Goal: Task Accomplishment & Management: Use online tool/utility

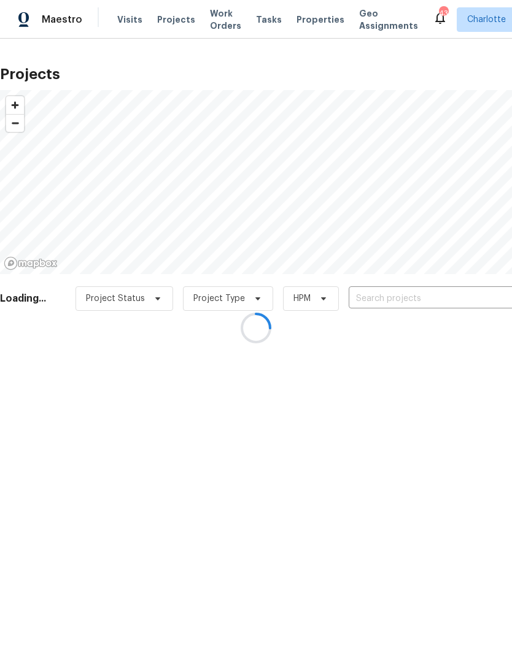
click at [418, 296] on input "text" at bounding box center [418, 299] width 140 height 19
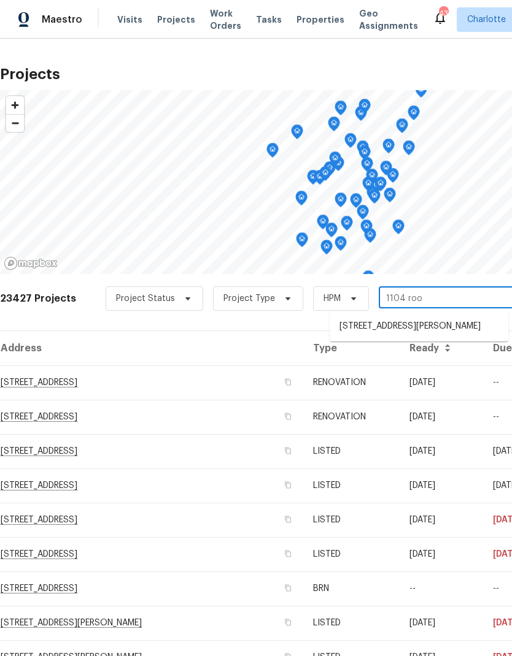
type input "1104 rook"
click at [451, 330] on li "1104 Rook Rd, Charlotte, NC 28216" at bounding box center [418, 327] width 179 height 21
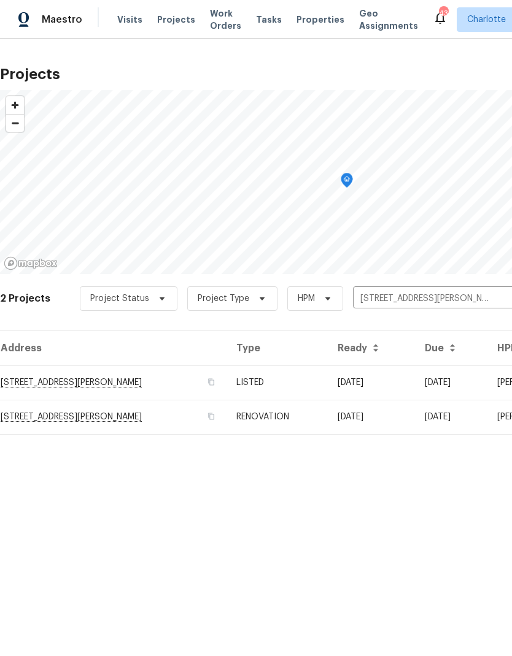
click at [125, 385] on td "1104 Rook Rd, Charlotte, NC 28216" at bounding box center [113, 383] width 226 height 34
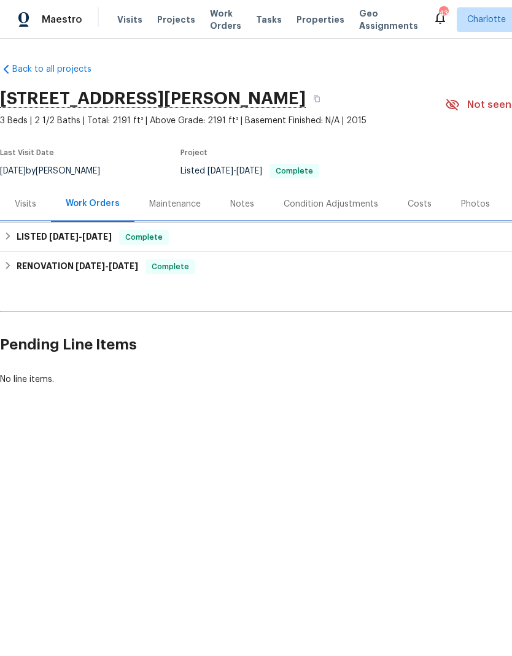
click at [88, 238] on span "8/8/25" at bounding box center [96, 237] width 29 height 9
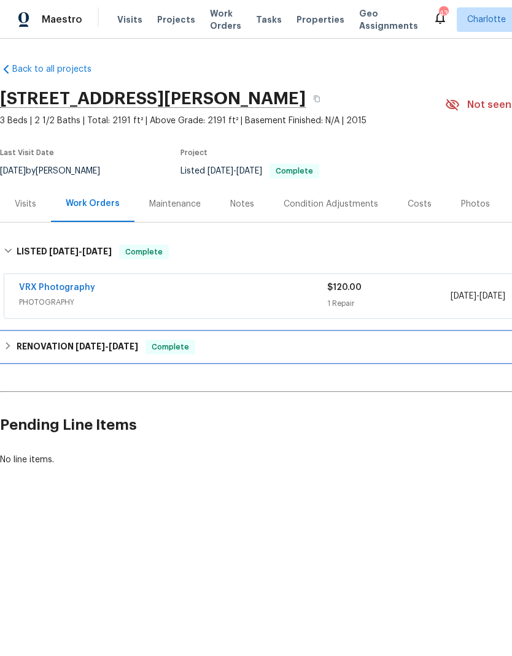
click at [17, 348] on h6 "RENOVATION 7/29/25 - 8/6/25" at bounding box center [77, 347] width 121 height 15
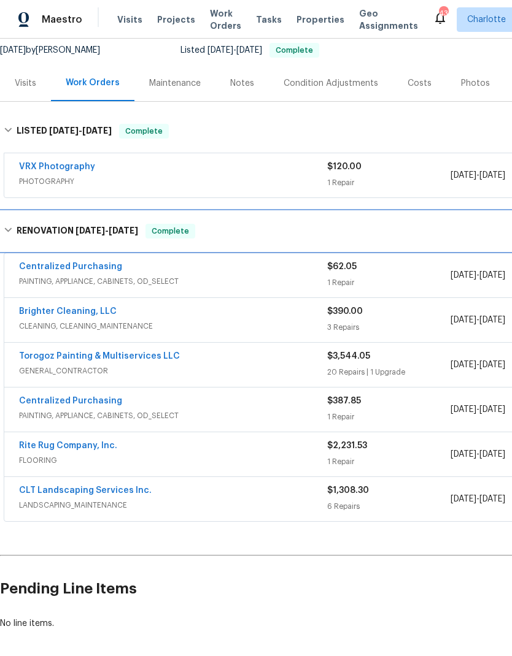
scroll to position [121, 0]
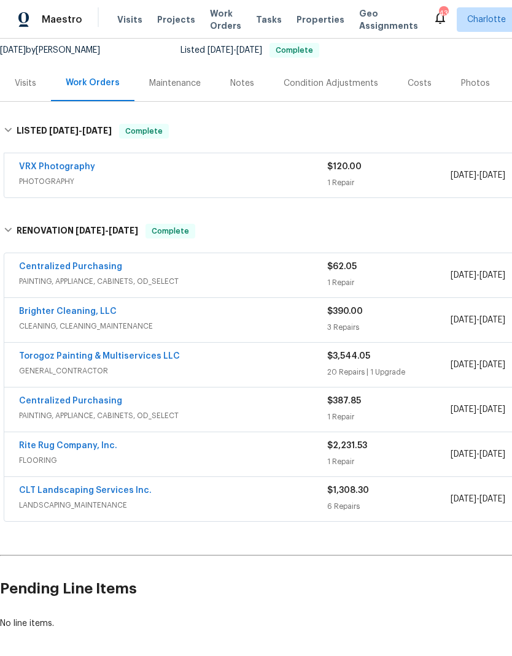
click at [55, 490] on link "CLT Landscaping Services Inc." at bounding box center [85, 490] width 133 height 9
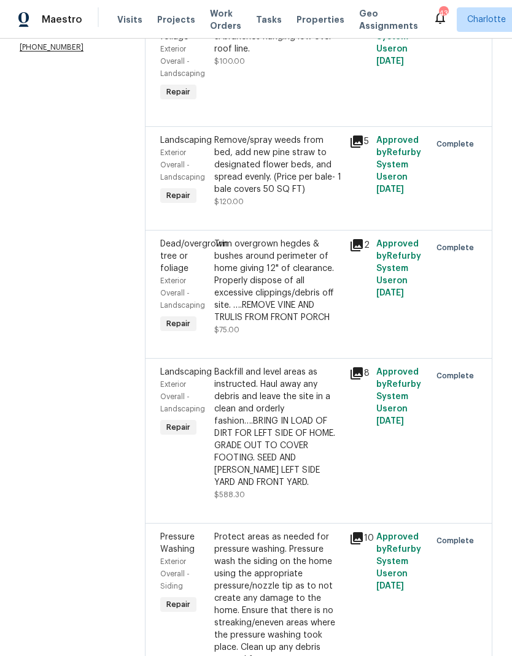
scroll to position [302, 0]
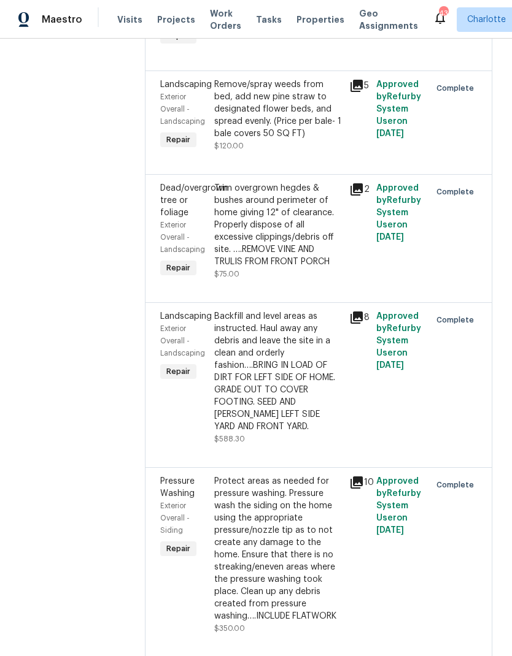
click at [355, 324] on icon at bounding box center [356, 318] width 12 height 12
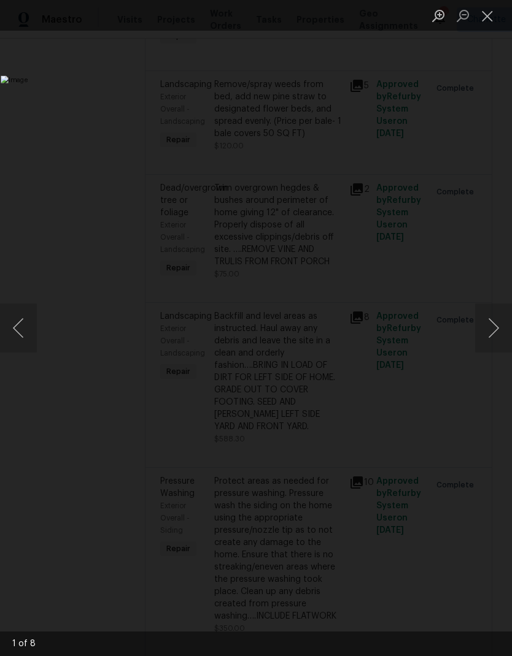
click at [494, 329] on button "Next image" at bounding box center [493, 328] width 37 height 49
click at [497, 328] on button "Next image" at bounding box center [493, 328] width 37 height 49
click at [495, 336] on button "Next image" at bounding box center [493, 328] width 37 height 49
click at [497, 329] on button "Next image" at bounding box center [493, 328] width 37 height 49
click at [498, 329] on button "Next image" at bounding box center [493, 328] width 37 height 49
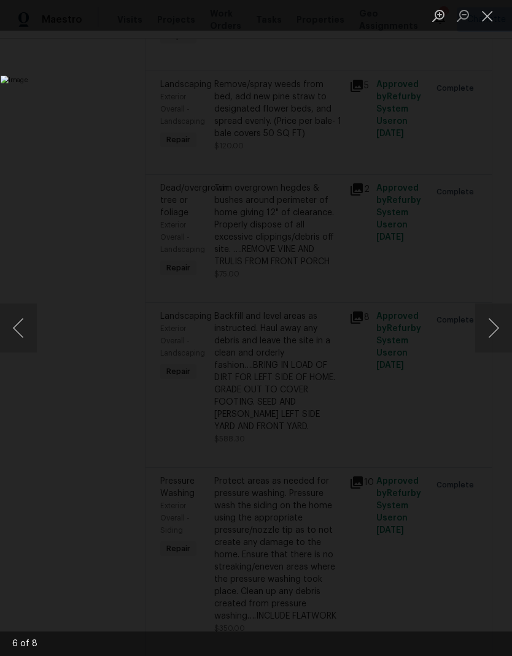
click at [496, 330] on button "Next image" at bounding box center [493, 328] width 37 height 49
click at [498, 329] on button "Next image" at bounding box center [493, 328] width 37 height 49
click at [498, 328] on button "Next image" at bounding box center [493, 328] width 37 height 49
click at [492, 16] on button "Close lightbox" at bounding box center [487, 15] width 25 height 21
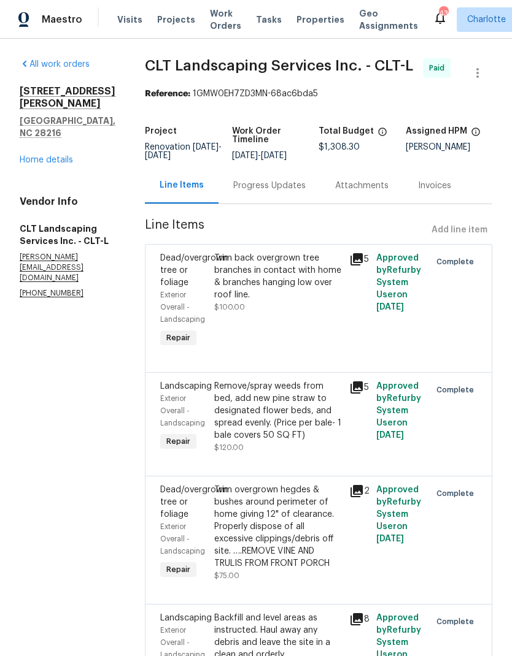
scroll to position [0, 0]
click at [36, 156] on link "Home details" at bounding box center [46, 160] width 53 height 9
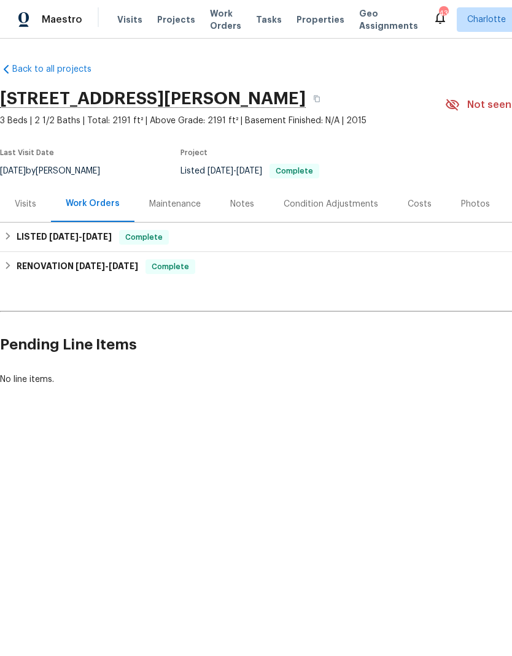
click at [220, 24] on span "Work Orders" at bounding box center [225, 19] width 31 height 25
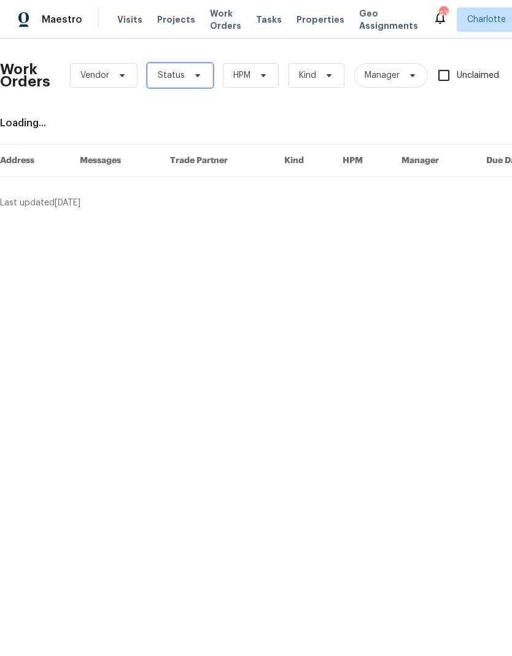
click at [206, 71] on span "Status" at bounding box center [180, 75] width 66 height 25
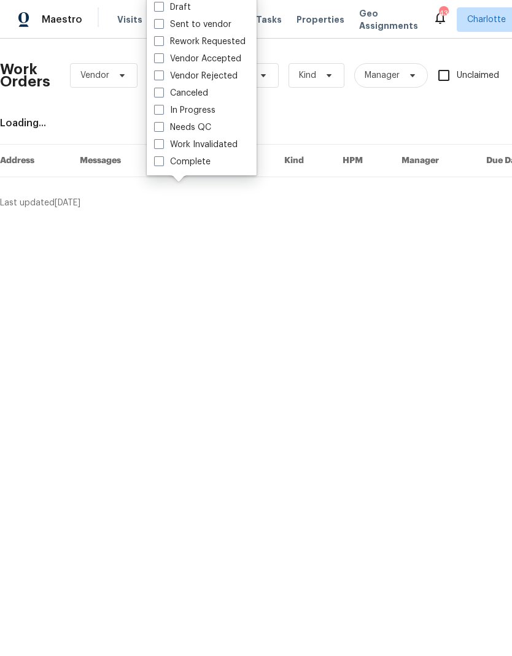
click at [201, 128] on label "Needs QC" at bounding box center [182, 127] width 57 height 12
click at [162, 128] on input "Needs QC" at bounding box center [158, 125] width 8 height 8
checkbox input "true"
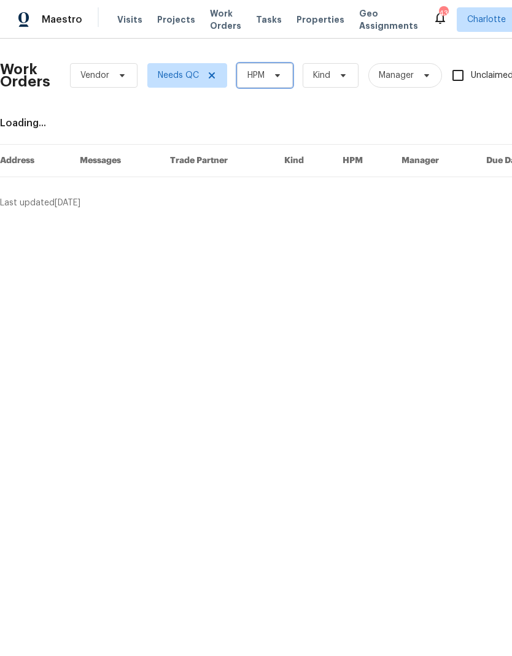
click at [290, 63] on span "HPM" at bounding box center [265, 75] width 56 height 25
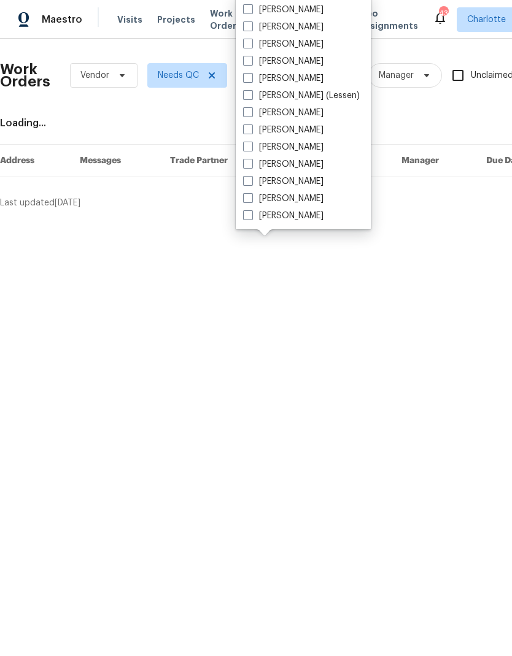
scroll to position [152, 0]
click at [285, 183] on label "[PERSON_NAME]" at bounding box center [283, 181] width 80 height 12
click at [251, 183] on input "[PERSON_NAME]" at bounding box center [247, 179] width 8 height 8
checkbox input "true"
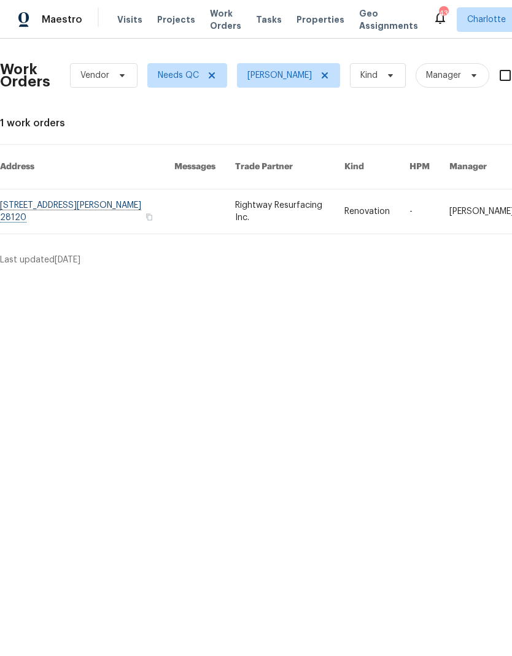
click at [309, 201] on link at bounding box center [289, 212] width 109 height 44
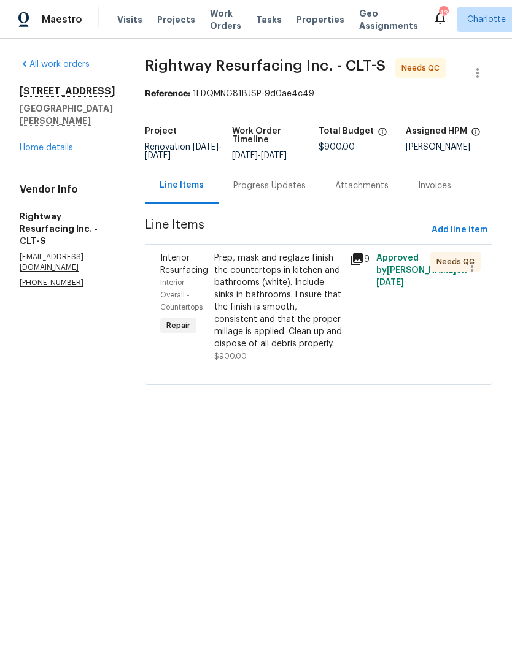
click at [364, 266] on icon at bounding box center [356, 259] width 15 height 15
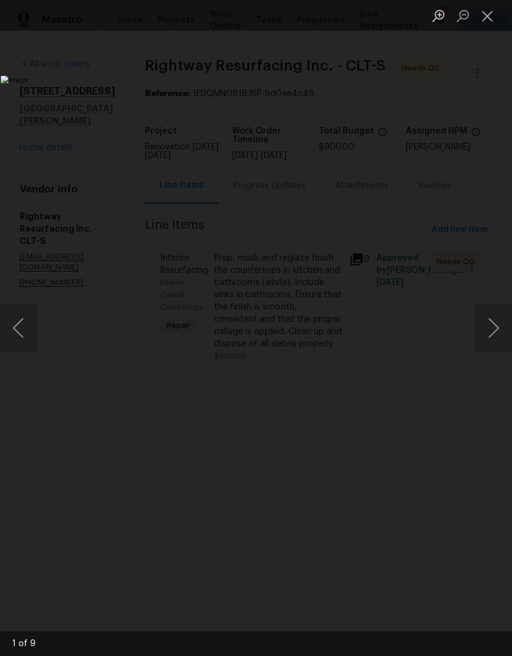
click at [498, 322] on button "Next image" at bounding box center [493, 328] width 37 height 49
click at [495, 323] on button "Next image" at bounding box center [493, 328] width 37 height 49
click at [496, 325] on button "Next image" at bounding box center [493, 328] width 37 height 49
click at [498, 329] on button "Next image" at bounding box center [493, 328] width 37 height 49
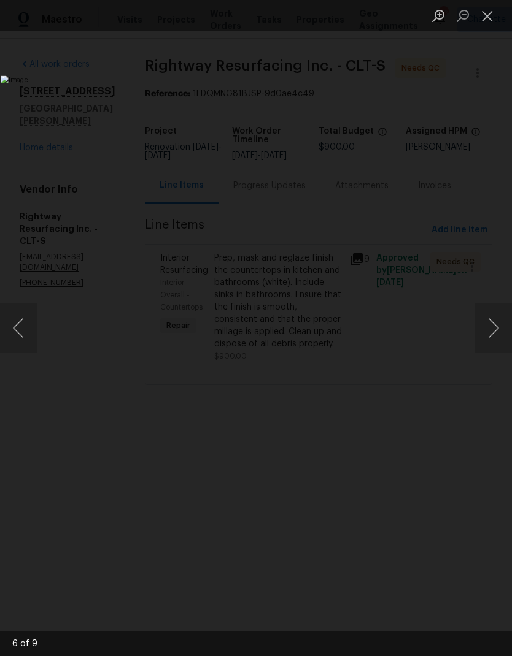
click at [496, 329] on button "Next image" at bounding box center [493, 328] width 37 height 49
click at [497, 329] on button "Next image" at bounding box center [493, 328] width 37 height 49
click at [496, 329] on button "Next image" at bounding box center [493, 328] width 37 height 49
click at [496, 330] on button "Next image" at bounding box center [493, 328] width 37 height 49
click at [496, 331] on button "Next image" at bounding box center [493, 328] width 37 height 49
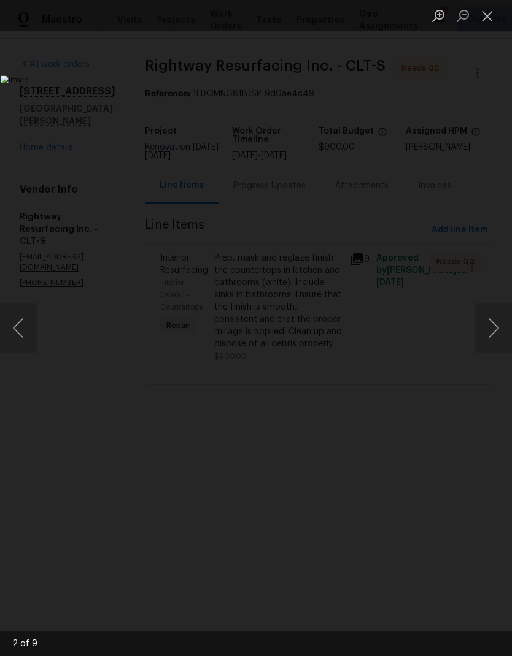
click at [494, 336] on button "Next image" at bounding box center [493, 328] width 37 height 49
click at [491, 17] on button "Close lightbox" at bounding box center [487, 15] width 25 height 21
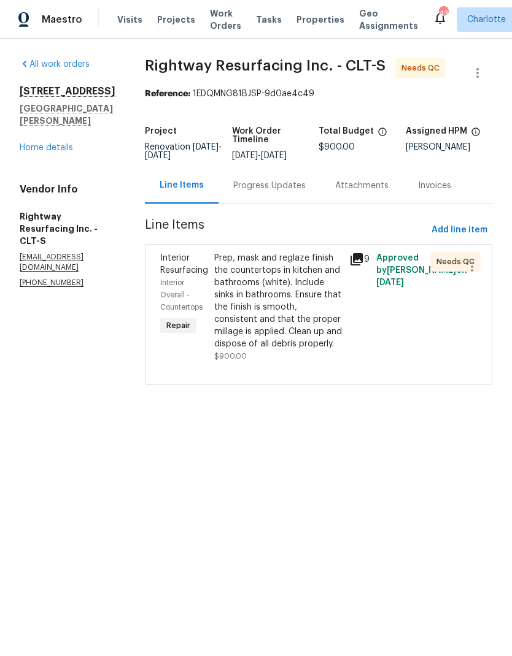
click at [325, 313] on div "Prep, mask and reglaze finish the countertops in kitchen and bathrooms (white).…" at bounding box center [278, 301] width 128 height 98
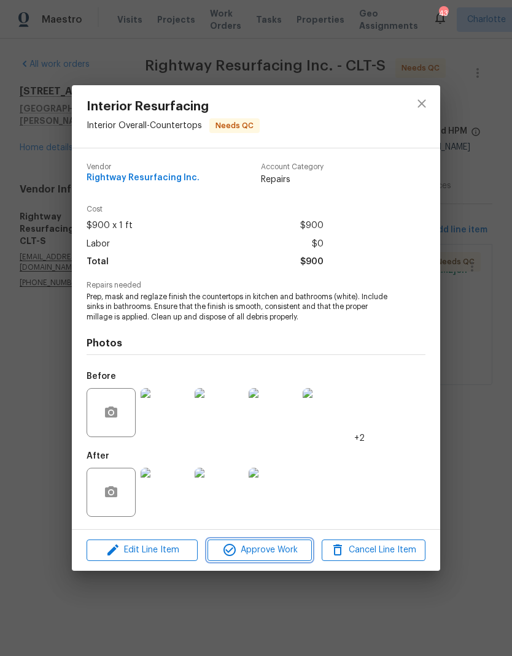
click at [276, 561] on button "Approve Work" at bounding box center [259, 550] width 104 height 21
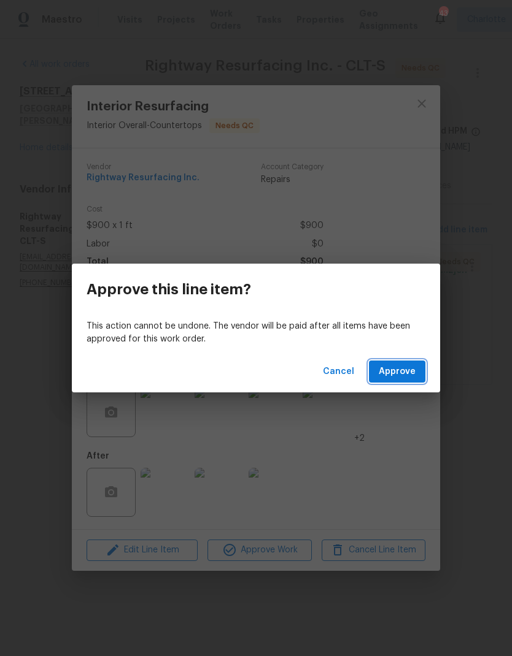
click at [413, 374] on span "Approve" at bounding box center [397, 371] width 37 height 15
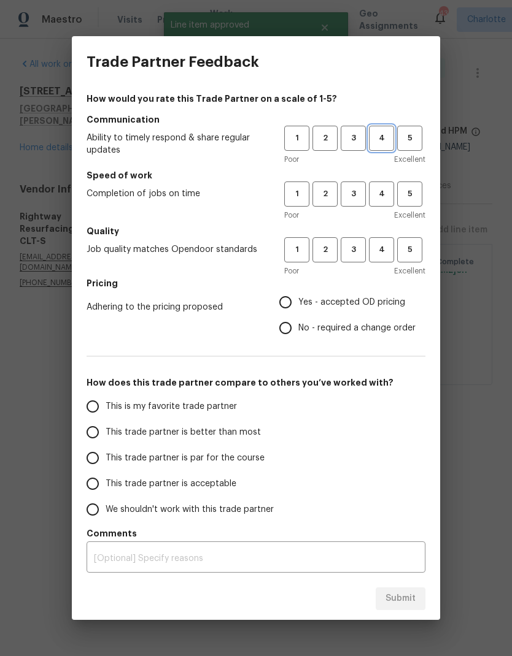
click at [388, 139] on span "4" at bounding box center [381, 138] width 23 height 14
click at [390, 197] on span "4" at bounding box center [381, 194] width 23 height 14
click at [390, 253] on span "4" at bounding box center [381, 250] width 23 height 14
click at [297, 302] on input "Yes - accepted OD pricing" at bounding box center [285, 303] width 26 height 26
radio input "true"
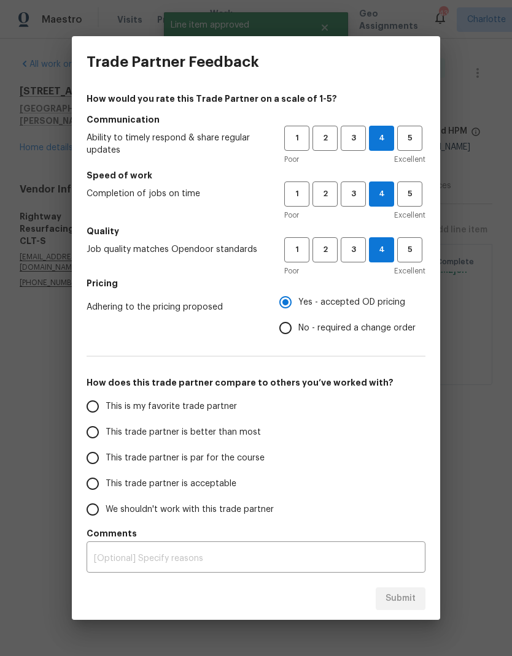
click at [88, 432] on input "This trade partner is better than most" at bounding box center [93, 433] width 26 height 26
click at [412, 602] on span "Submit" at bounding box center [400, 598] width 30 height 15
radio input "true"
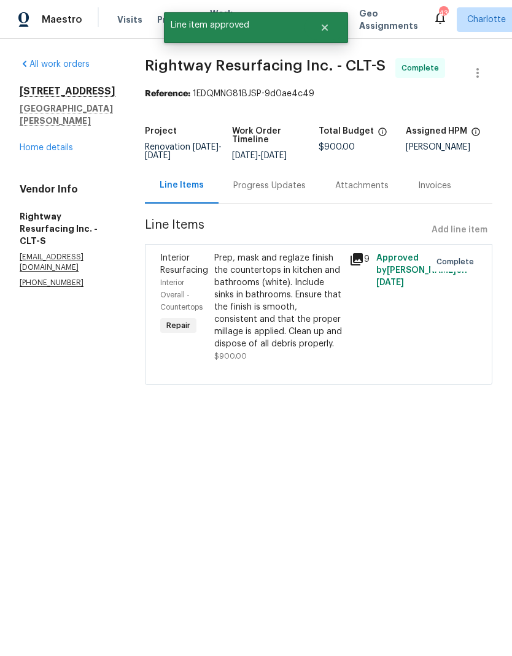
radio input "false"
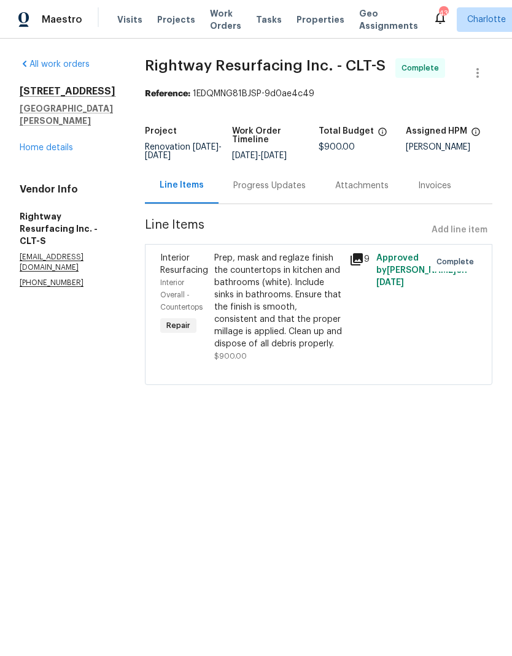
click at [58, 144] on link "Home details" at bounding box center [46, 148] width 53 height 9
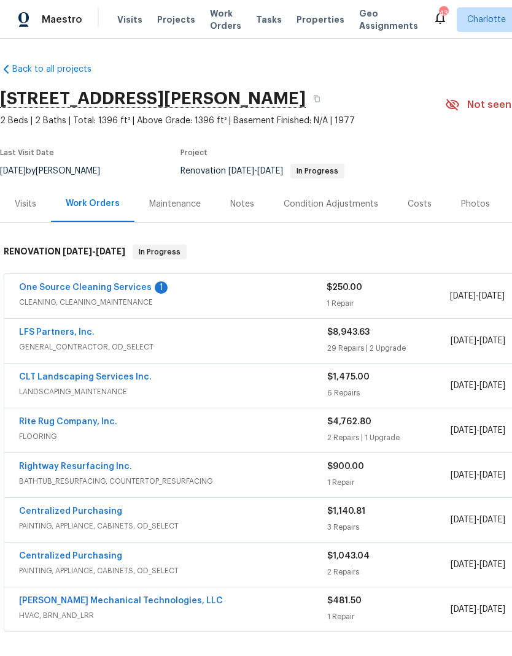
click at [42, 289] on link "One Source Cleaning Services" at bounding box center [85, 287] width 133 height 9
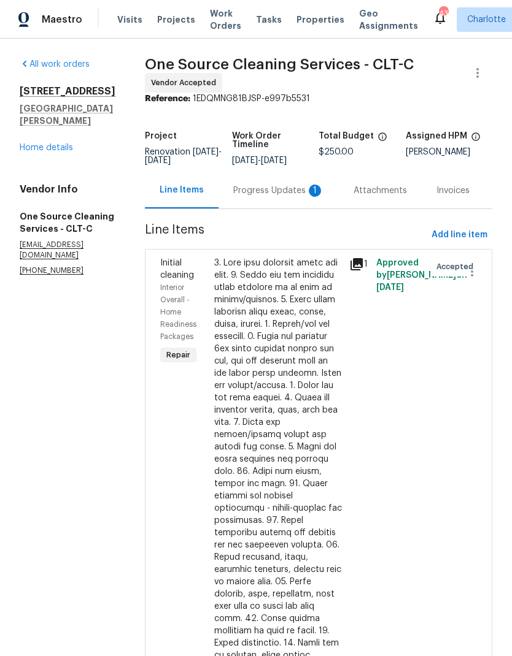
click at [279, 196] on div "Progress Updates 1" at bounding box center [278, 191] width 91 height 12
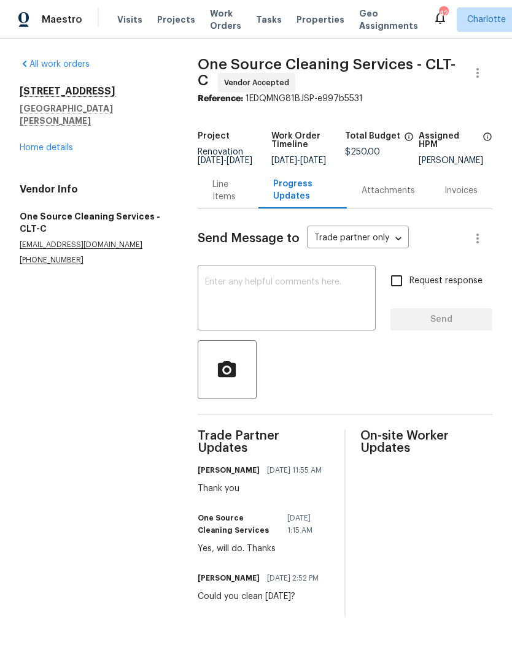
click at [62, 144] on link "Home details" at bounding box center [46, 148] width 53 height 9
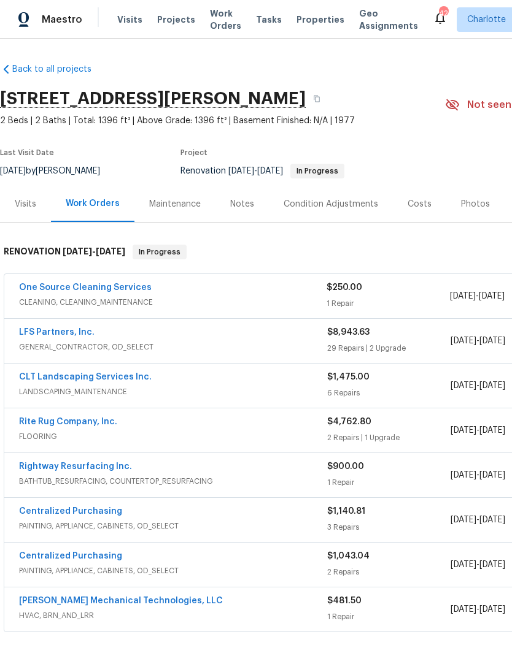
click at [249, 213] on div "Notes" at bounding box center [241, 204] width 53 height 36
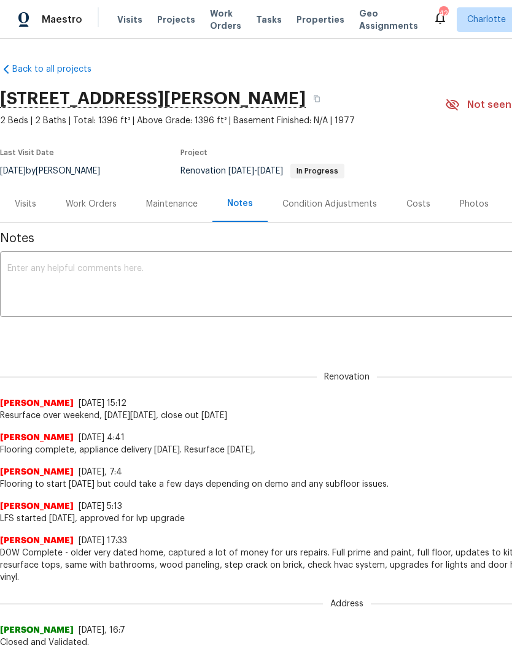
click at [83, 206] on div "Work Orders" at bounding box center [91, 204] width 51 height 12
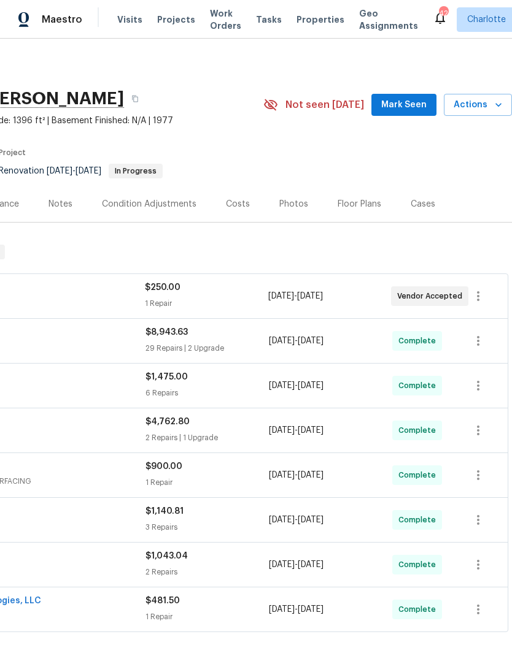
scroll to position [0, 182]
click at [402, 106] on span "Mark Seen" at bounding box center [403, 105] width 45 height 15
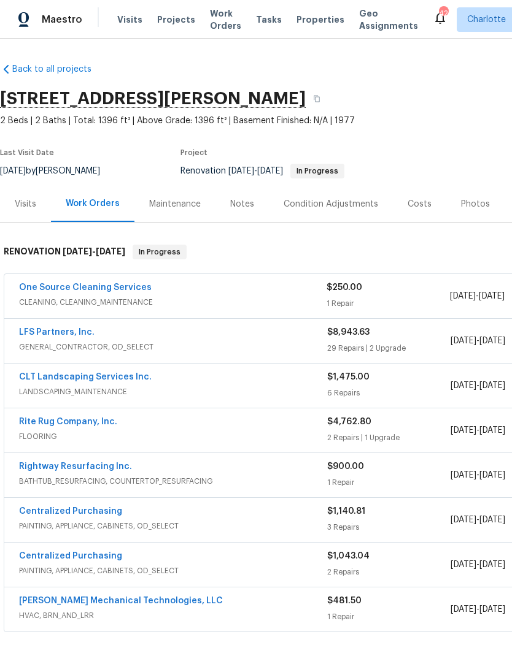
scroll to position [-1, -7]
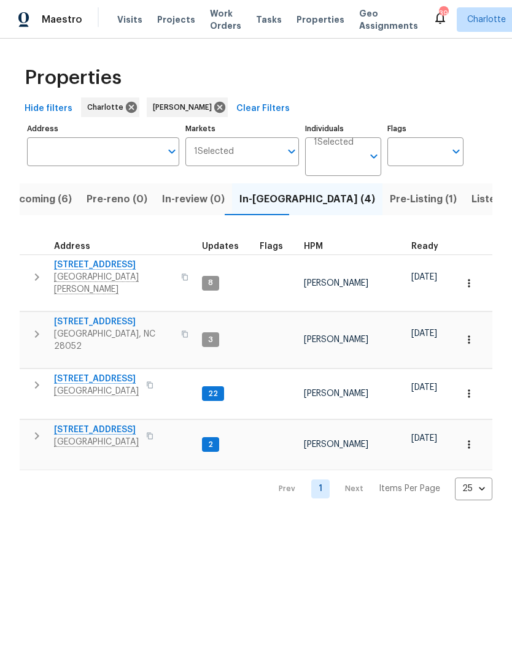
click at [37, 274] on icon "button" at bounding box center [37, 277] width 4 height 7
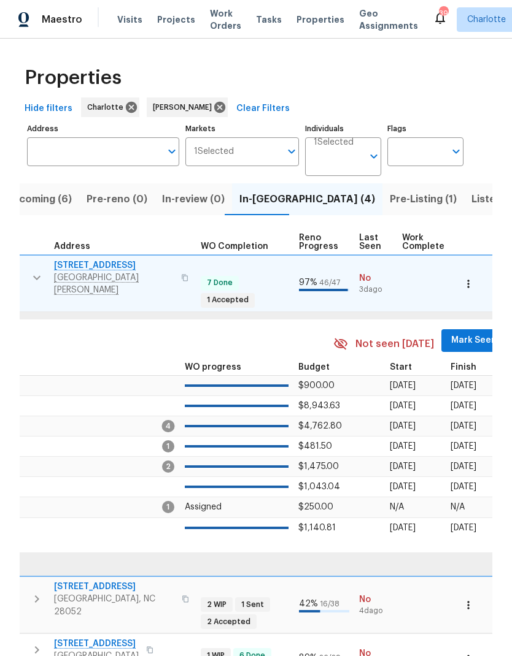
scroll to position [0, 452]
click at [461, 333] on span "Mark Seen" at bounding box center [473, 340] width 45 height 15
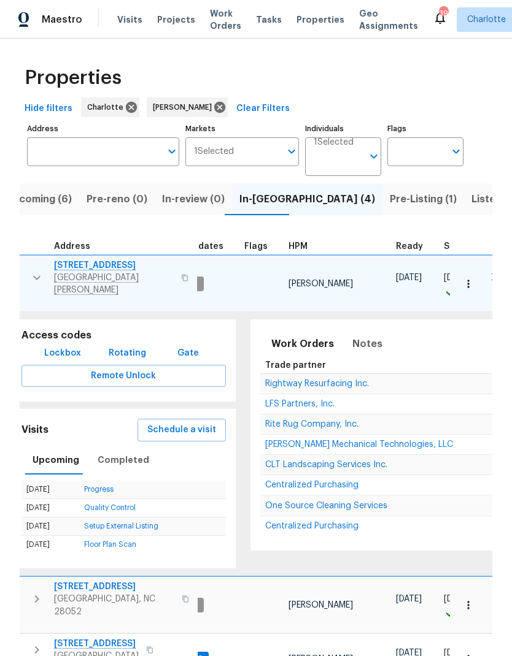
scroll to position [0, 0]
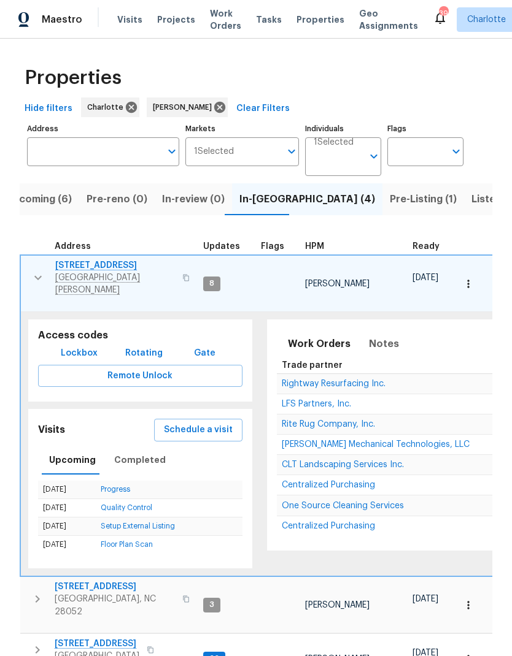
click at [37, 272] on icon "button" at bounding box center [38, 278] width 15 height 15
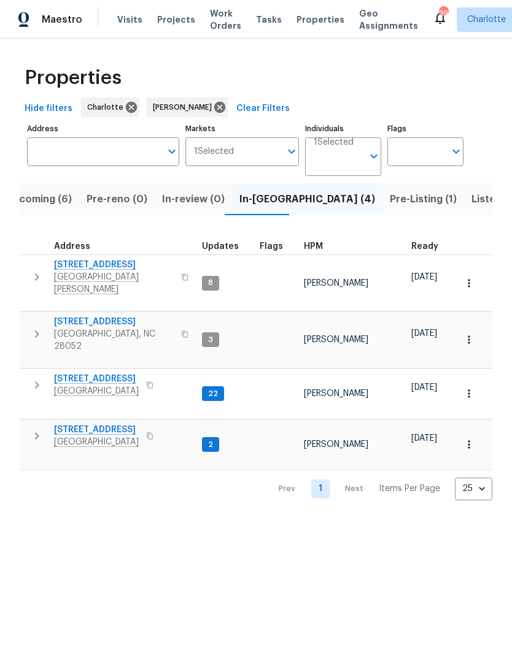
click at [39, 327] on icon "button" at bounding box center [36, 334] width 15 height 15
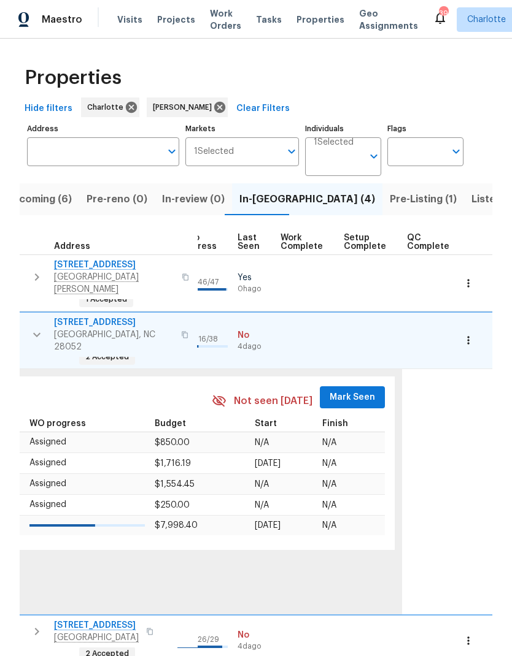
scroll to position [10, 572]
click at [347, 390] on span "Mark Seen" at bounding box center [352, 397] width 45 height 15
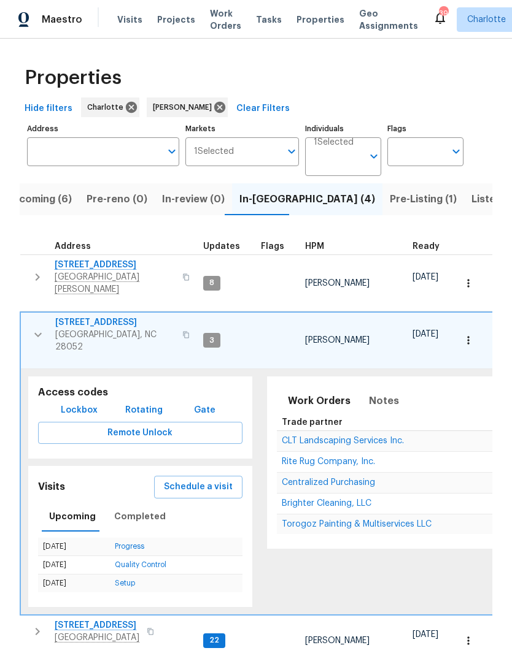
scroll to position [0, 0]
click at [35, 333] on icon "button" at bounding box center [37, 335] width 7 height 4
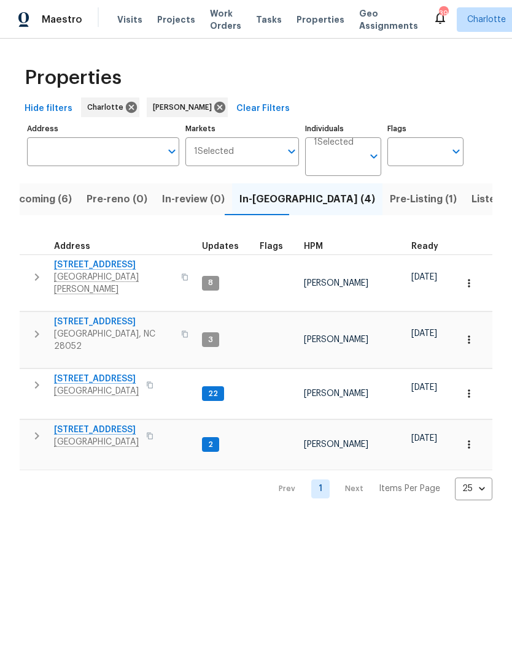
click at [38, 378] on icon "button" at bounding box center [36, 385] width 15 height 15
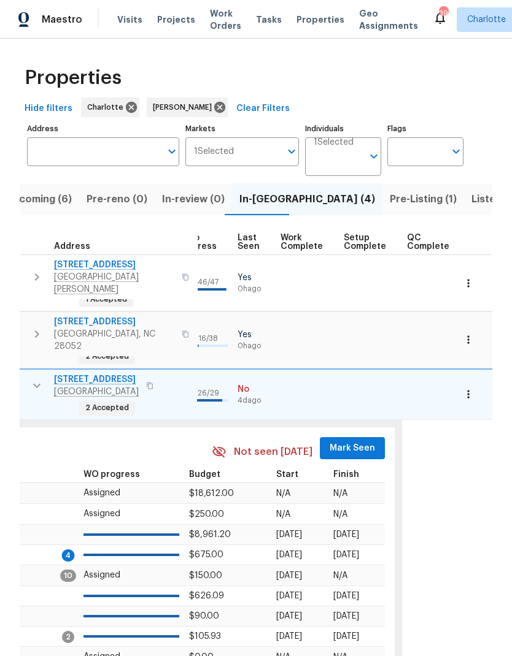
scroll to position [0, 572]
click at [346, 441] on span "Mark Seen" at bounding box center [352, 448] width 45 height 15
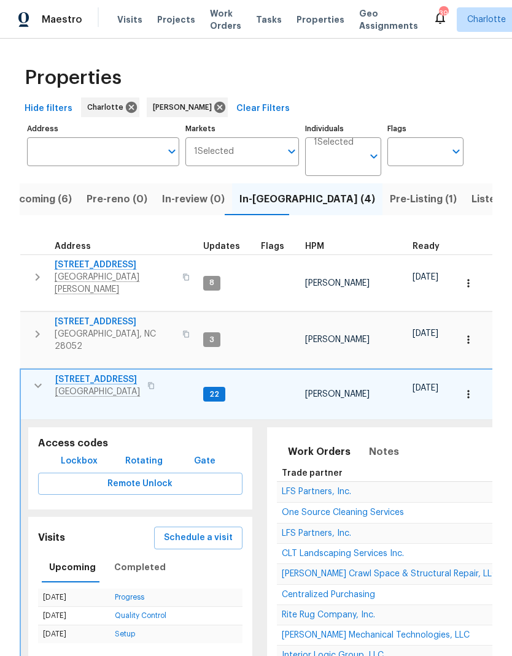
scroll to position [0, 0]
click at [35, 379] on icon "button" at bounding box center [38, 386] width 15 height 15
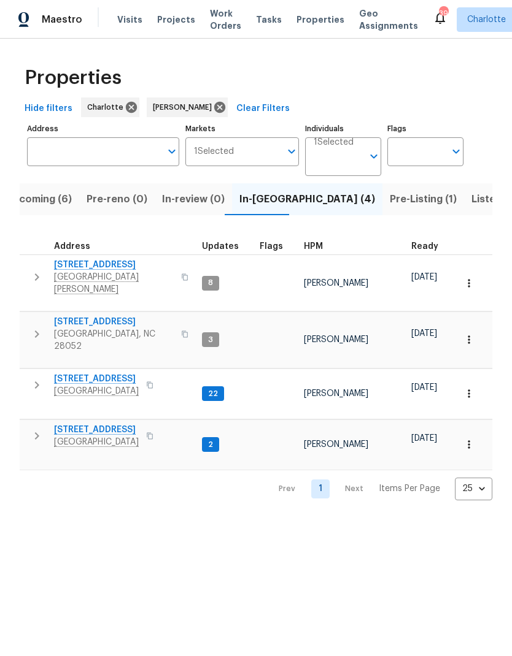
click at [37, 429] on icon "button" at bounding box center [36, 436] width 15 height 15
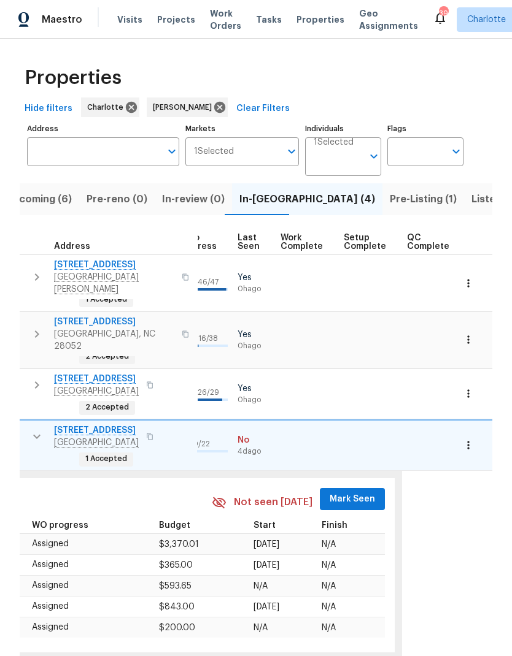
scroll to position [0, 572]
click at [353, 492] on span "Mark Seen" at bounding box center [352, 499] width 45 height 15
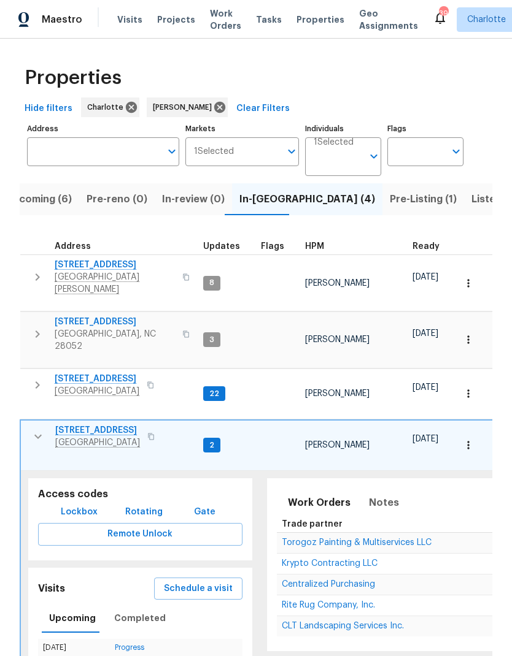
scroll to position [0, 0]
click at [33, 429] on icon "button" at bounding box center [38, 436] width 15 height 15
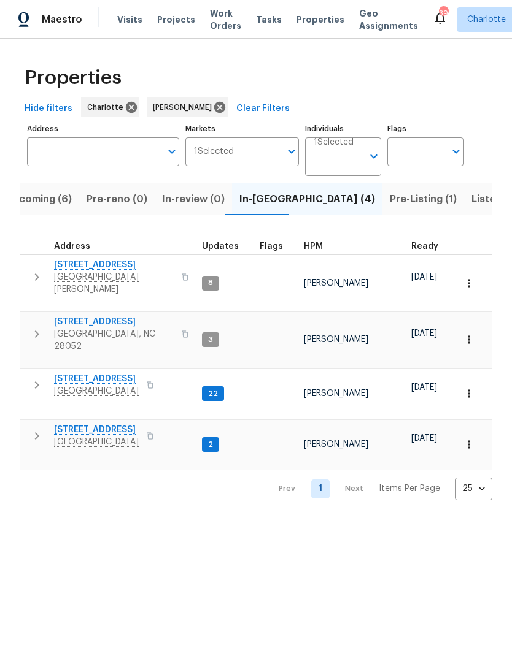
click at [32, 429] on icon "button" at bounding box center [36, 436] width 15 height 15
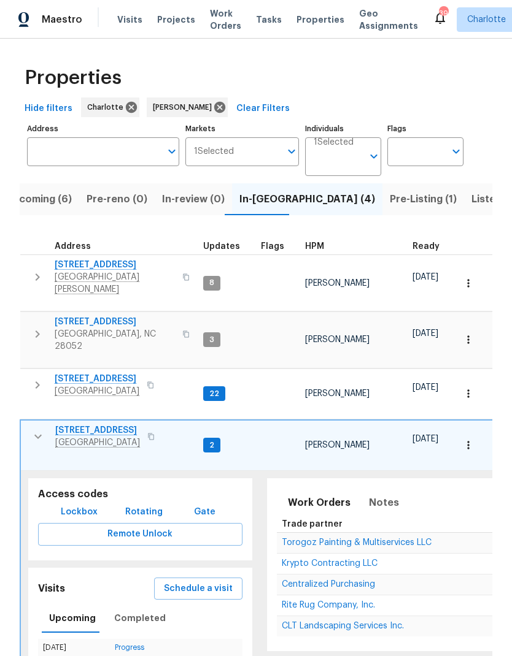
click at [354, 559] on span "Krypto Contracting LLC" at bounding box center [330, 563] width 96 height 9
click at [44, 429] on icon "button" at bounding box center [38, 436] width 15 height 15
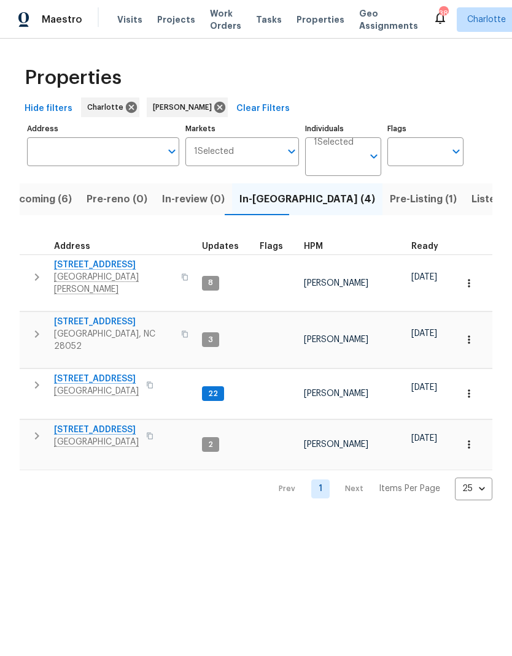
click at [36, 378] on icon "button" at bounding box center [36, 385] width 15 height 15
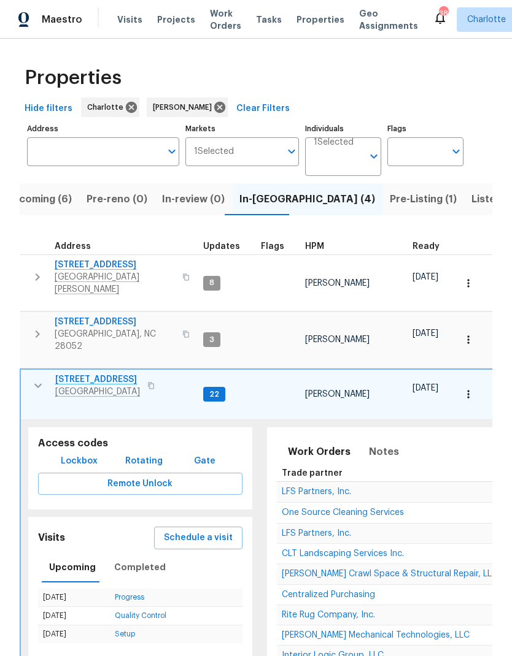
click at [350, 509] on span "One Source Cleaning Services" at bounding box center [343, 513] width 122 height 9
click at [38, 198] on span "Upcoming (6)" at bounding box center [39, 199] width 66 height 17
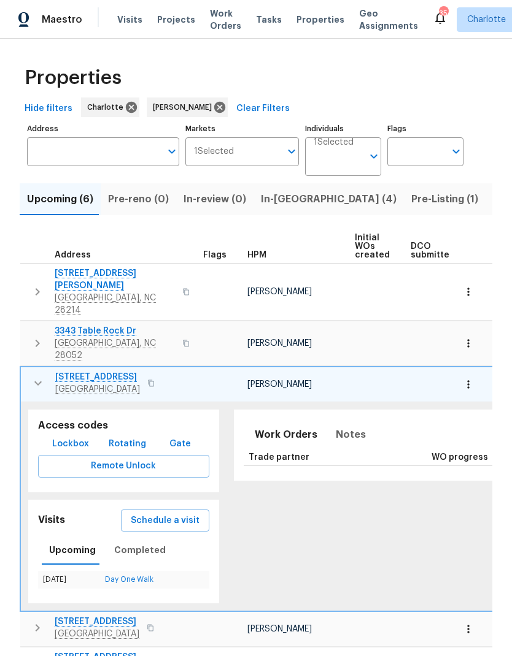
click at [34, 376] on icon "button" at bounding box center [38, 383] width 15 height 15
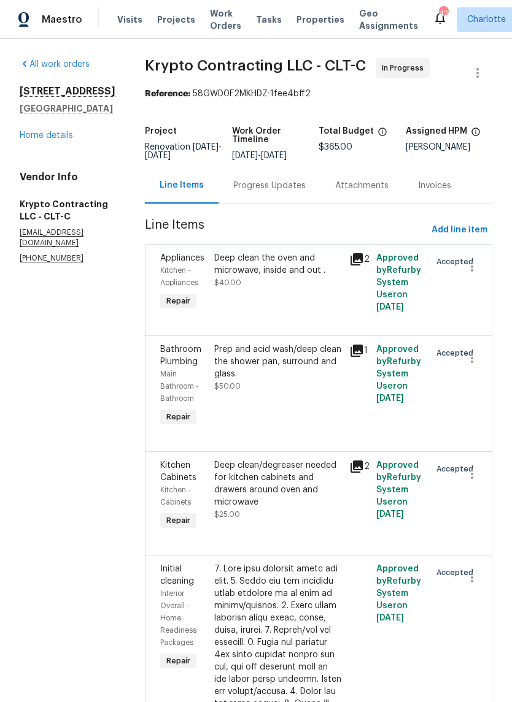
click at [39, 139] on link "Home details" at bounding box center [46, 135] width 53 height 9
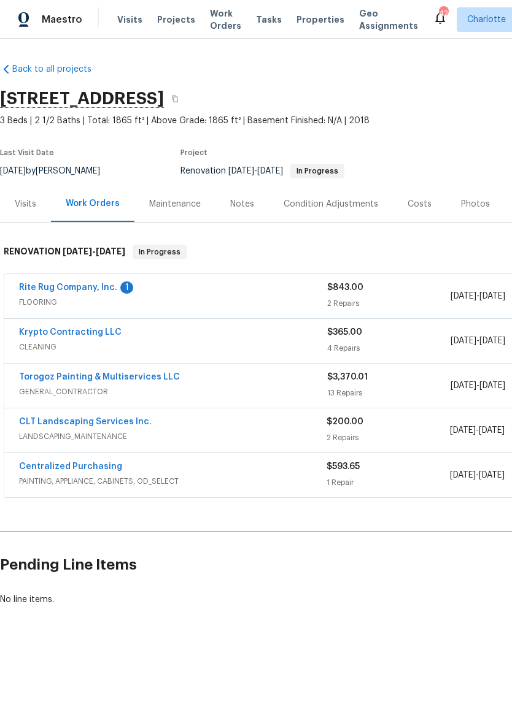
click at [27, 288] on link "Rite Rug Company, Inc." at bounding box center [68, 287] width 98 height 9
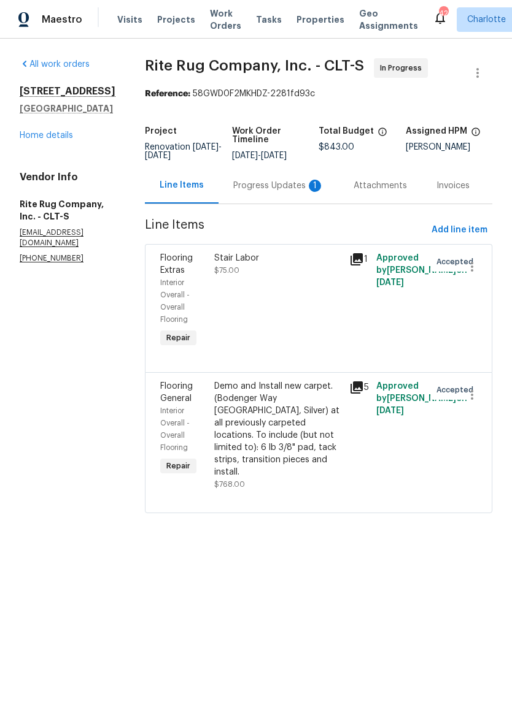
click at [274, 191] on div "Progress Updates 1" at bounding box center [278, 186] width 91 height 12
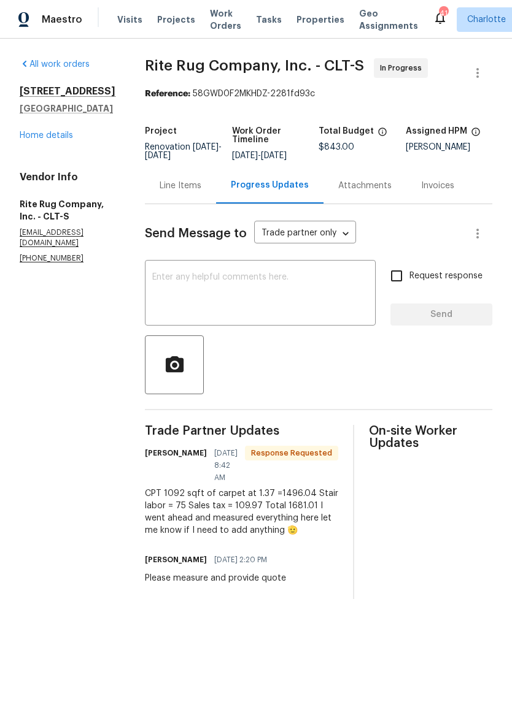
click at [201, 189] on div "Line Items" at bounding box center [180, 186] width 42 height 12
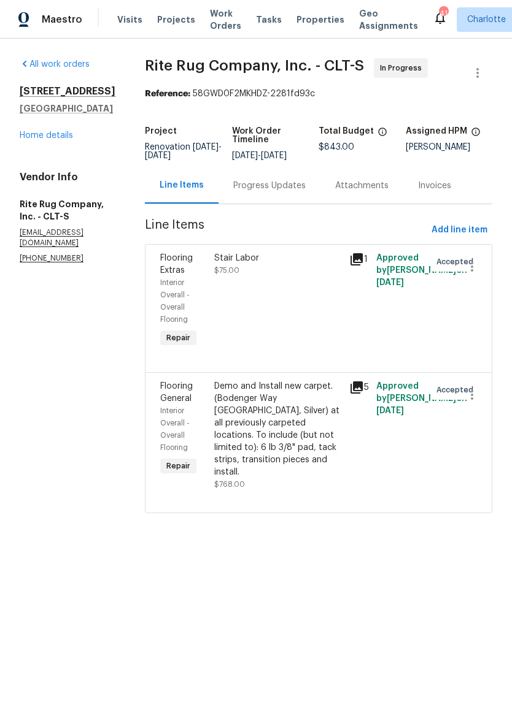
click at [306, 192] on div "Progress Updates" at bounding box center [269, 186] width 72 height 12
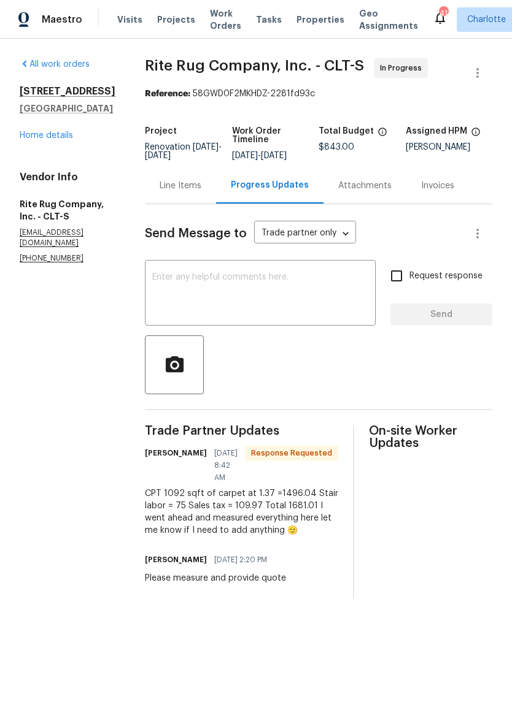
click at [211, 202] on div "Line Items" at bounding box center [180, 185] width 71 height 36
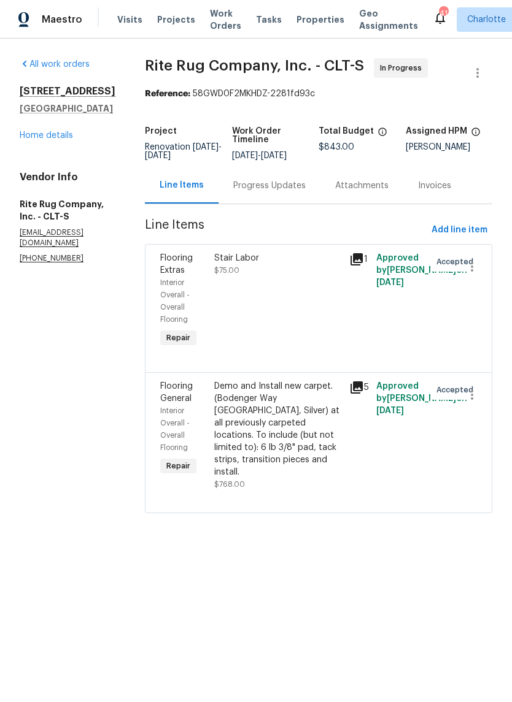
click at [306, 192] on div "Progress Updates" at bounding box center [269, 186] width 72 height 12
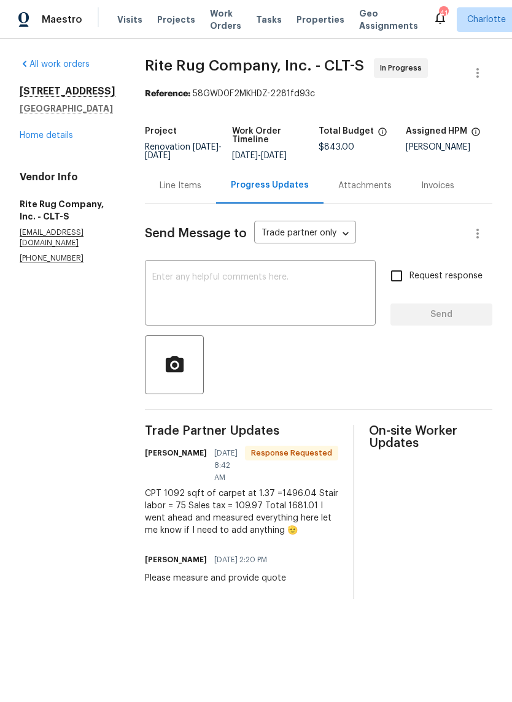
click at [201, 192] on div "Line Items" at bounding box center [180, 186] width 42 height 12
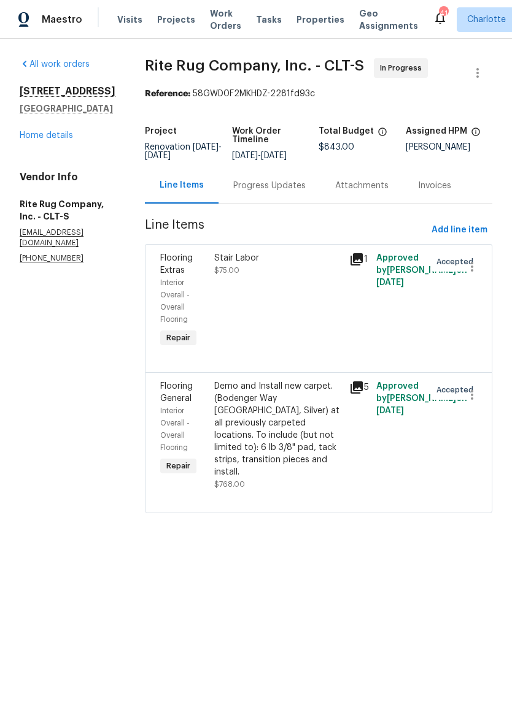
click at [319, 425] on div "Demo and Install new carpet. (Bodenger Way 945 Winter Ash, Silver) at all previ…" at bounding box center [278, 429] width 128 height 98
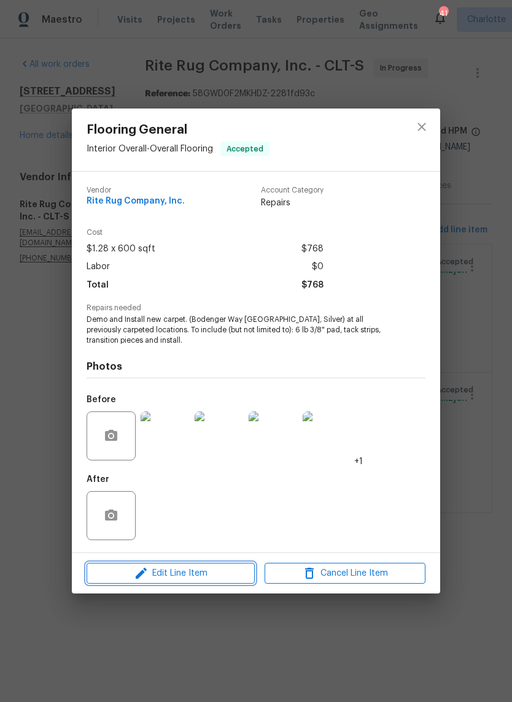
click at [220, 577] on span "Edit Line Item" at bounding box center [170, 573] width 161 height 15
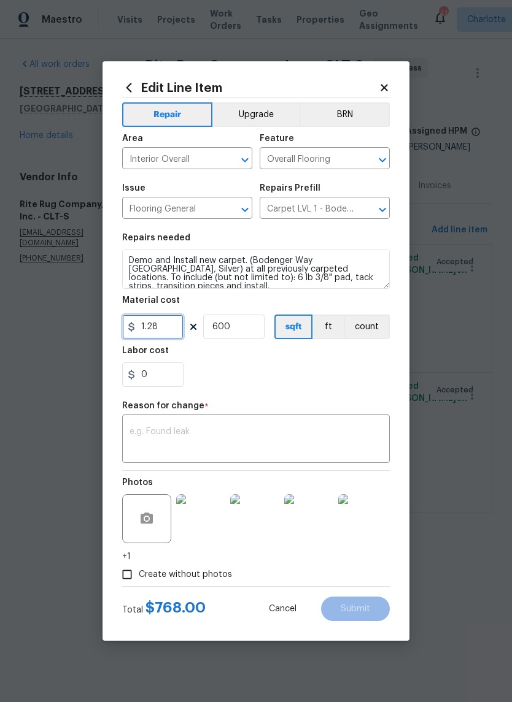
click at [176, 329] on input "1.28" at bounding box center [152, 327] width 61 height 25
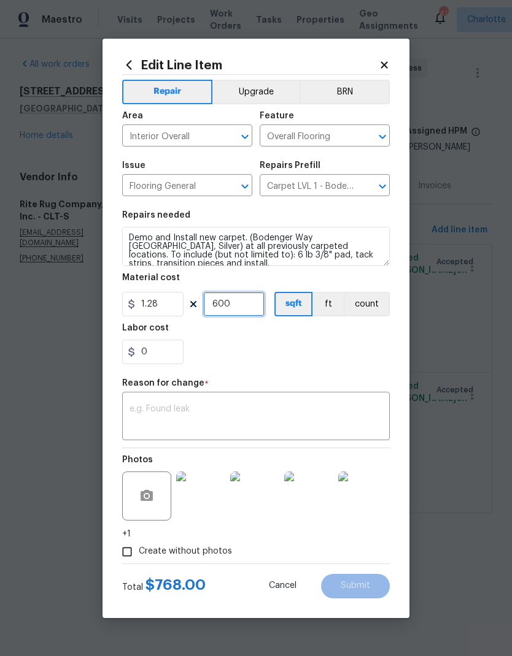
click at [245, 303] on input "600" at bounding box center [233, 304] width 61 height 25
type input "1"
click at [171, 304] on input "1.28" at bounding box center [152, 304] width 61 height 25
type input "1496.04"
click at [332, 359] on div "0" at bounding box center [255, 352] width 267 height 25
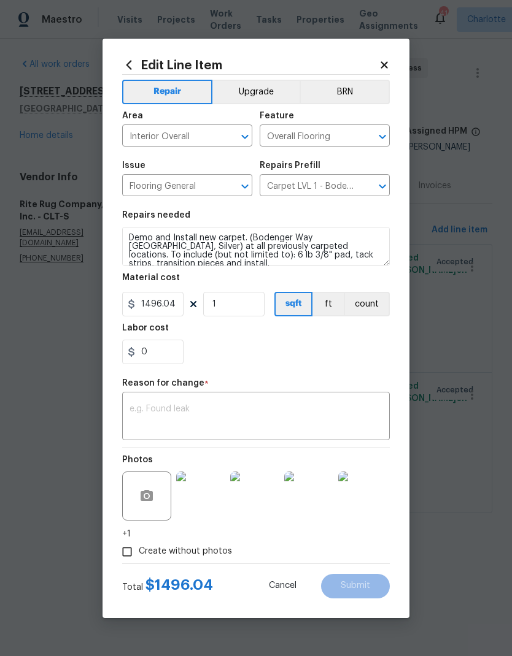
click at [311, 415] on textarea at bounding box center [255, 418] width 253 height 26
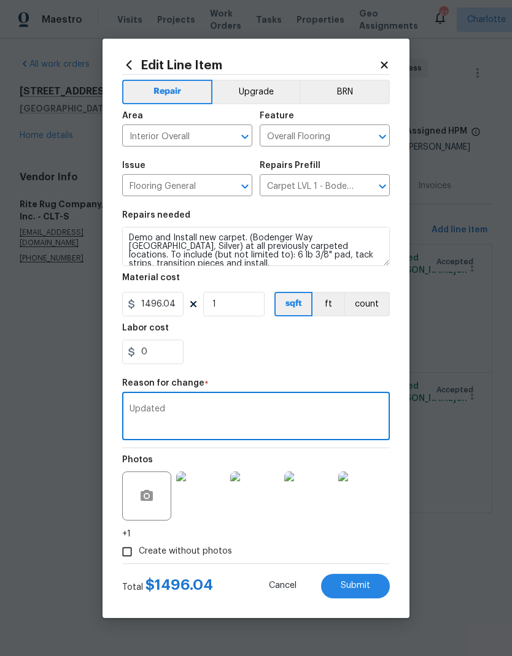
type textarea "Updated"
click at [345, 359] on div "0" at bounding box center [255, 352] width 267 height 25
click at [372, 576] on button "Submit" at bounding box center [355, 586] width 69 height 25
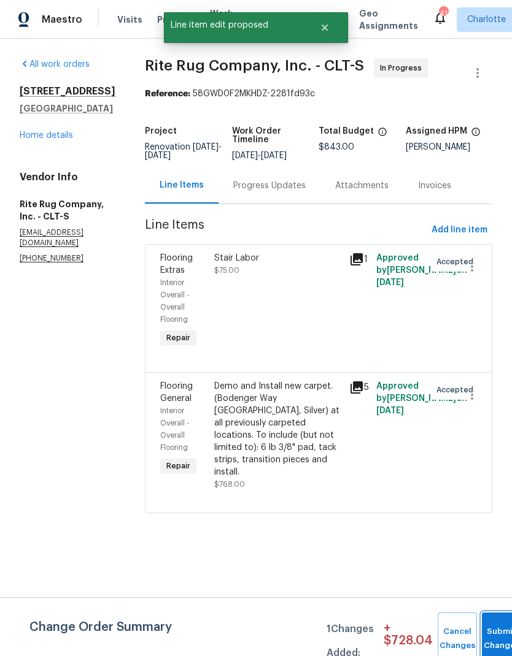
click at [497, 625] on button "Submit Changes" at bounding box center [501, 639] width 39 height 53
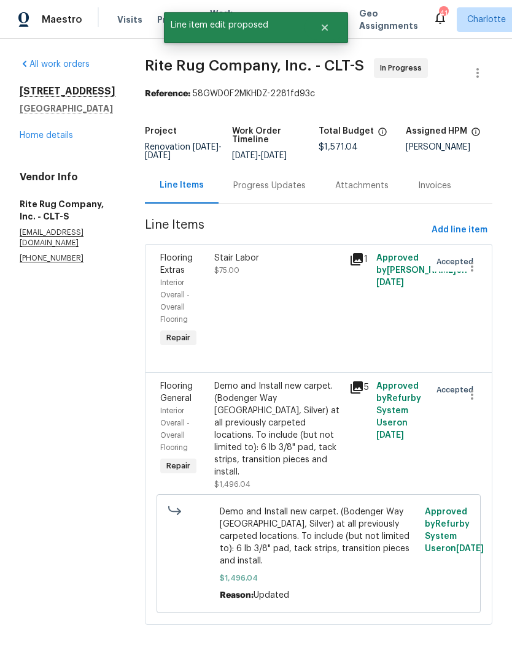
click at [258, 264] on div "Stair Labor" at bounding box center [278, 258] width 128 height 12
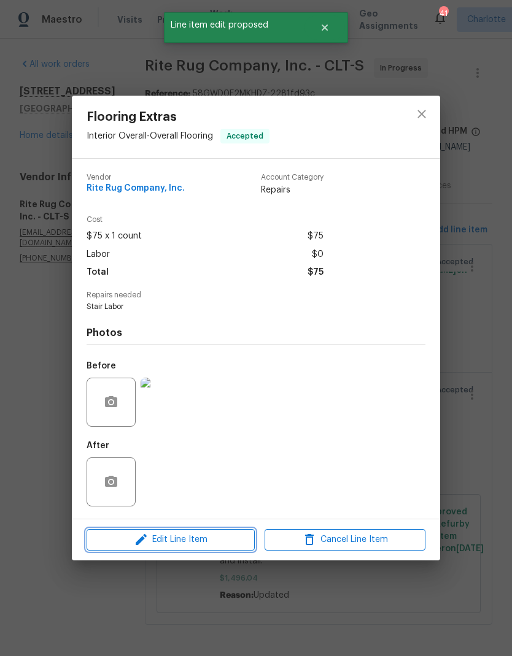
click at [220, 541] on span "Edit Line Item" at bounding box center [170, 539] width 161 height 15
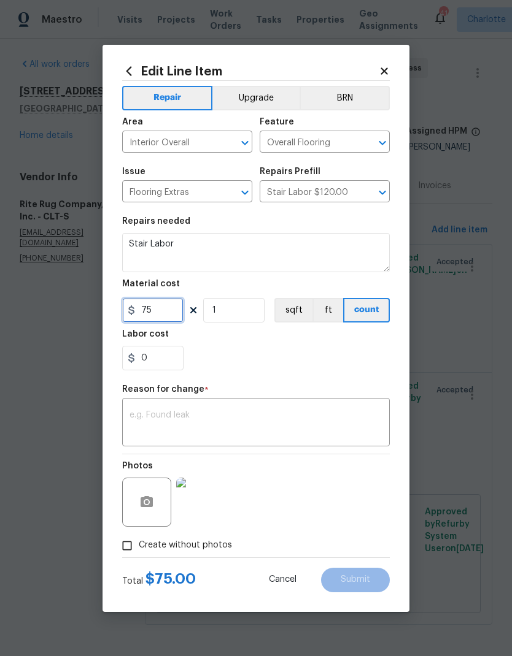
click at [173, 312] on input "75" at bounding box center [152, 310] width 61 height 25
type input "109.97"
click at [335, 369] on div "0" at bounding box center [255, 358] width 267 height 25
click at [329, 423] on textarea at bounding box center [255, 424] width 253 height 26
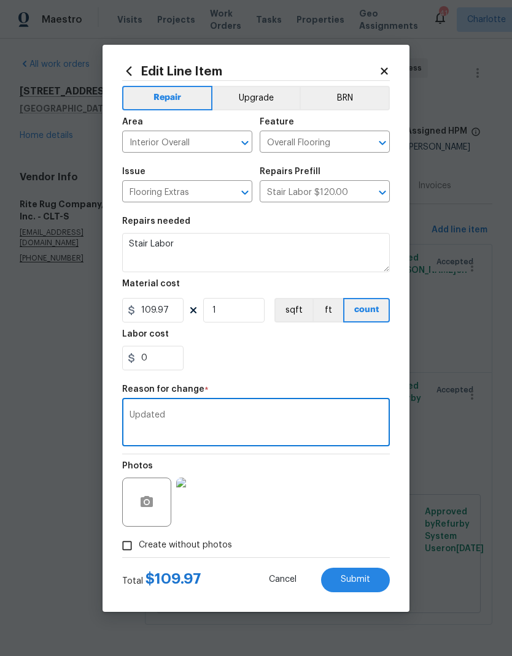
type textarea "Updated"
click at [328, 375] on section "Repairs needed Stair Labor Material cost 109.97 1 sqft ft count Labor cost 0" at bounding box center [255, 294] width 267 height 168
click at [364, 580] on span "Submit" at bounding box center [354, 579] width 29 height 9
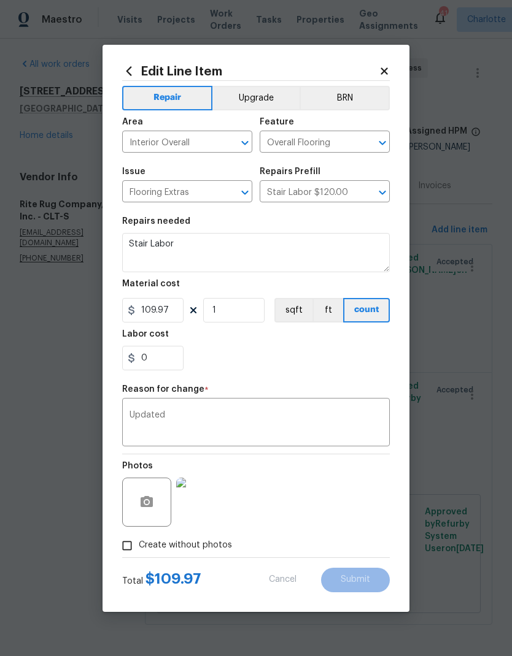
type input "75"
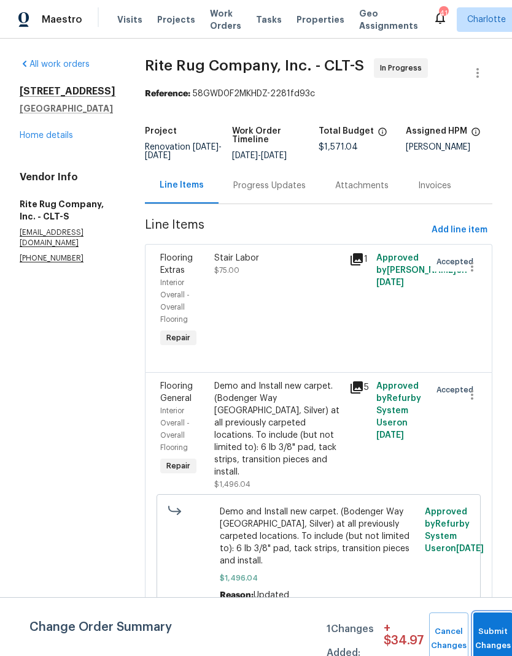
click at [493, 620] on button "Submit Changes" at bounding box center [492, 639] width 39 height 53
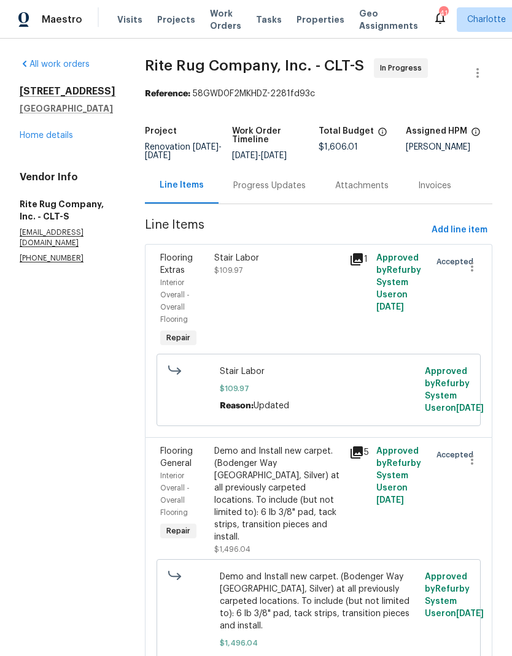
click at [60, 139] on link "Home details" at bounding box center [46, 135] width 53 height 9
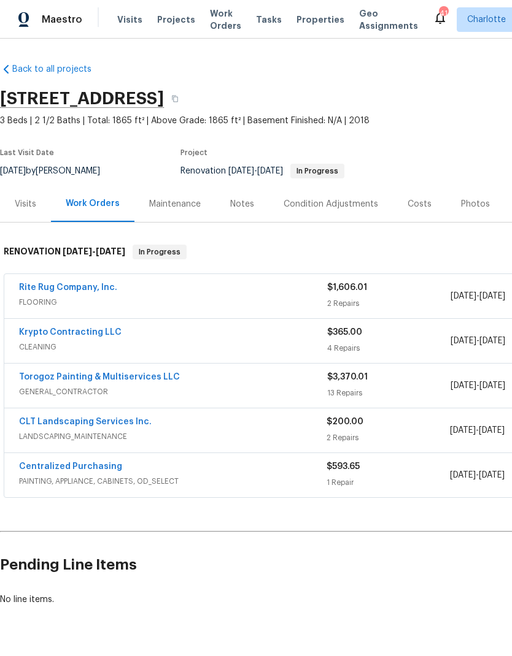
click at [22, 335] on link "Krypto Contracting LLC" at bounding box center [70, 332] width 102 height 9
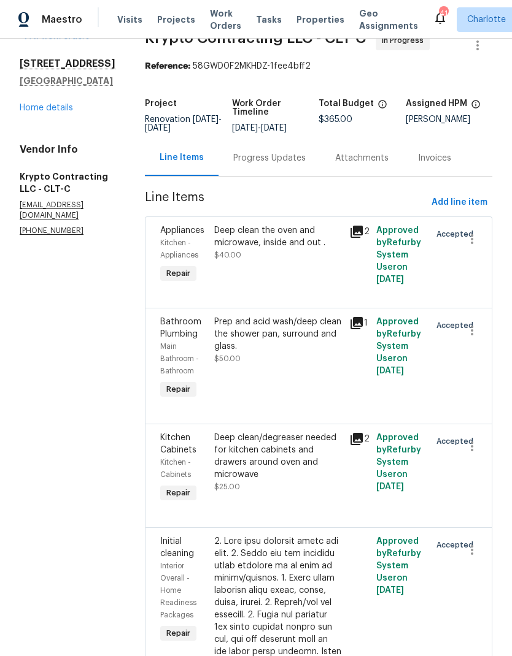
scroll to position [28, 0]
click at [27, 108] on link "Home details" at bounding box center [46, 107] width 53 height 9
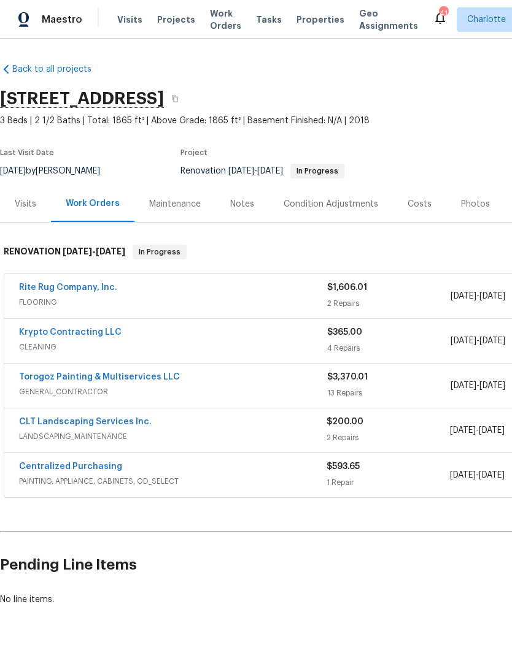
click at [32, 425] on link "CLT Landscaping Services Inc." at bounding box center [85, 422] width 133 height 9
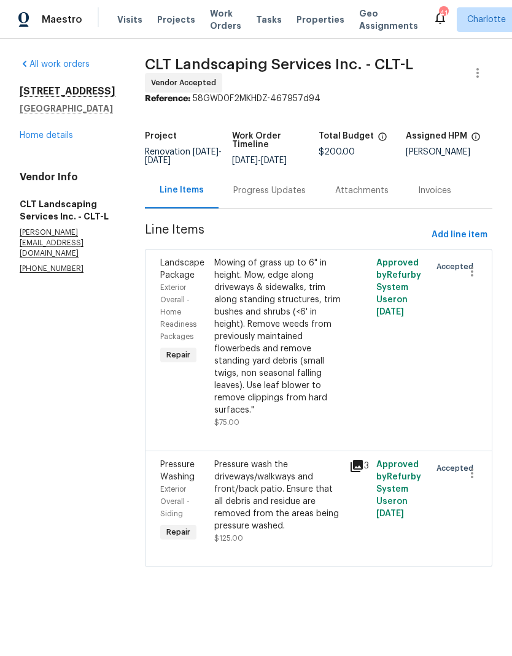
click at [358, 467] on icon at bounding box center [356, 466] width 15 height 15
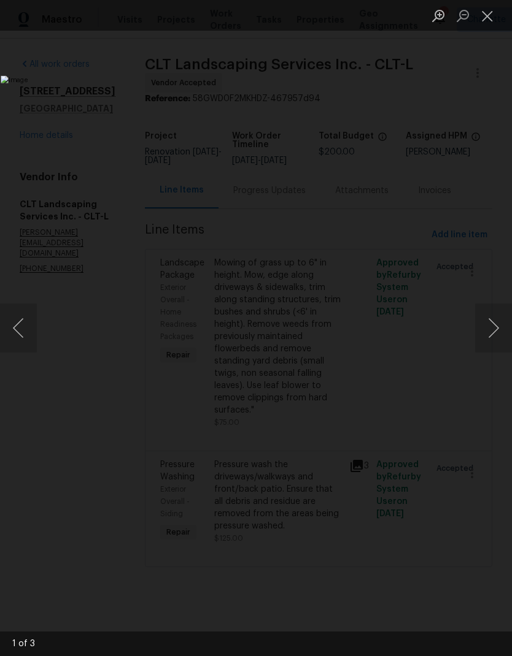
click at [497, 331] on button "Next image" at bounding box center [493, 328] width 37 height 49
click at [497, 336] on button "Next image" at bounding box center [493, 328] width 37 height 49
click at [501, 331] on button "Next image" at bounding box center [493, 328] width 37 height 49
click at [497, 336] on button "Next image" at bounding box center [493, 328] width 37 height 49
click at [488, 14] on button "Close lightbox" at bounding box center [487, 15] width 25 height 21
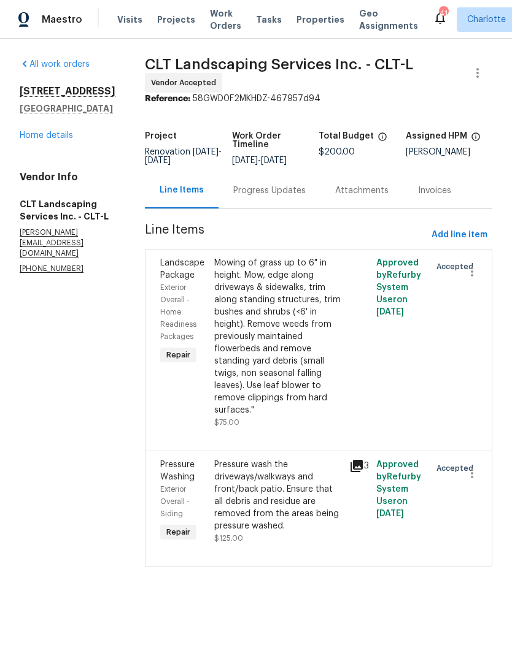
click at [30, 140] on link "Home details" at bounding box center [46, 135] width 53 height 9
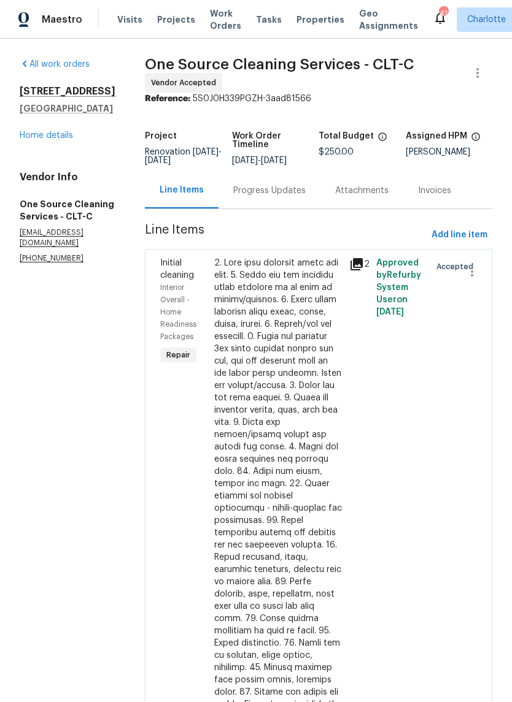
click at [32, 139] on link "Home details" at bounding box center [46, 135] width 53 height 9
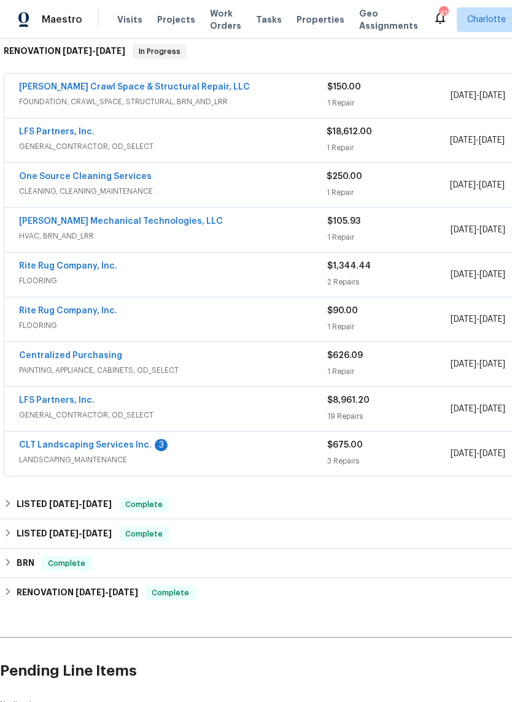
scroll to position [213, 0]
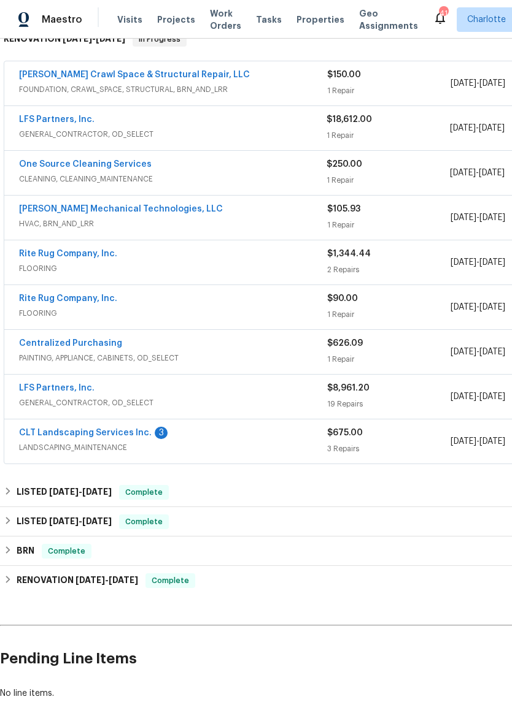
click at [33, 430] on link "CLT Landscaping Services Inc." at bounding box center [85, 433] width 133 height 9
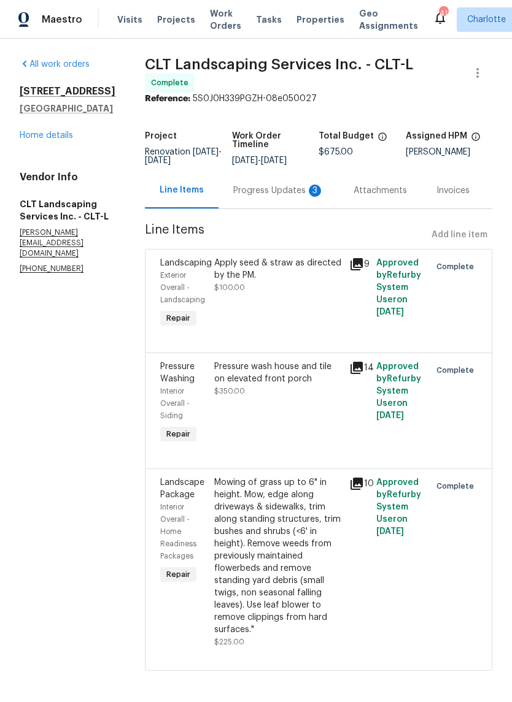
click at [282, 186] on div "Progress Updates 3" at bounding box center [278, 191] width 91 height 12
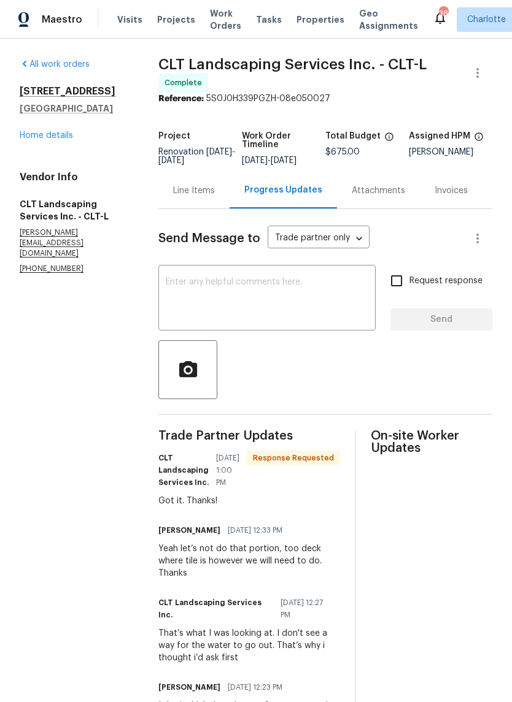
click at [28, 131] on link "Home details" at bounding box center [46, 135] width 53 height 9
